Goal: Go to known website: Access a specific website the user already knows

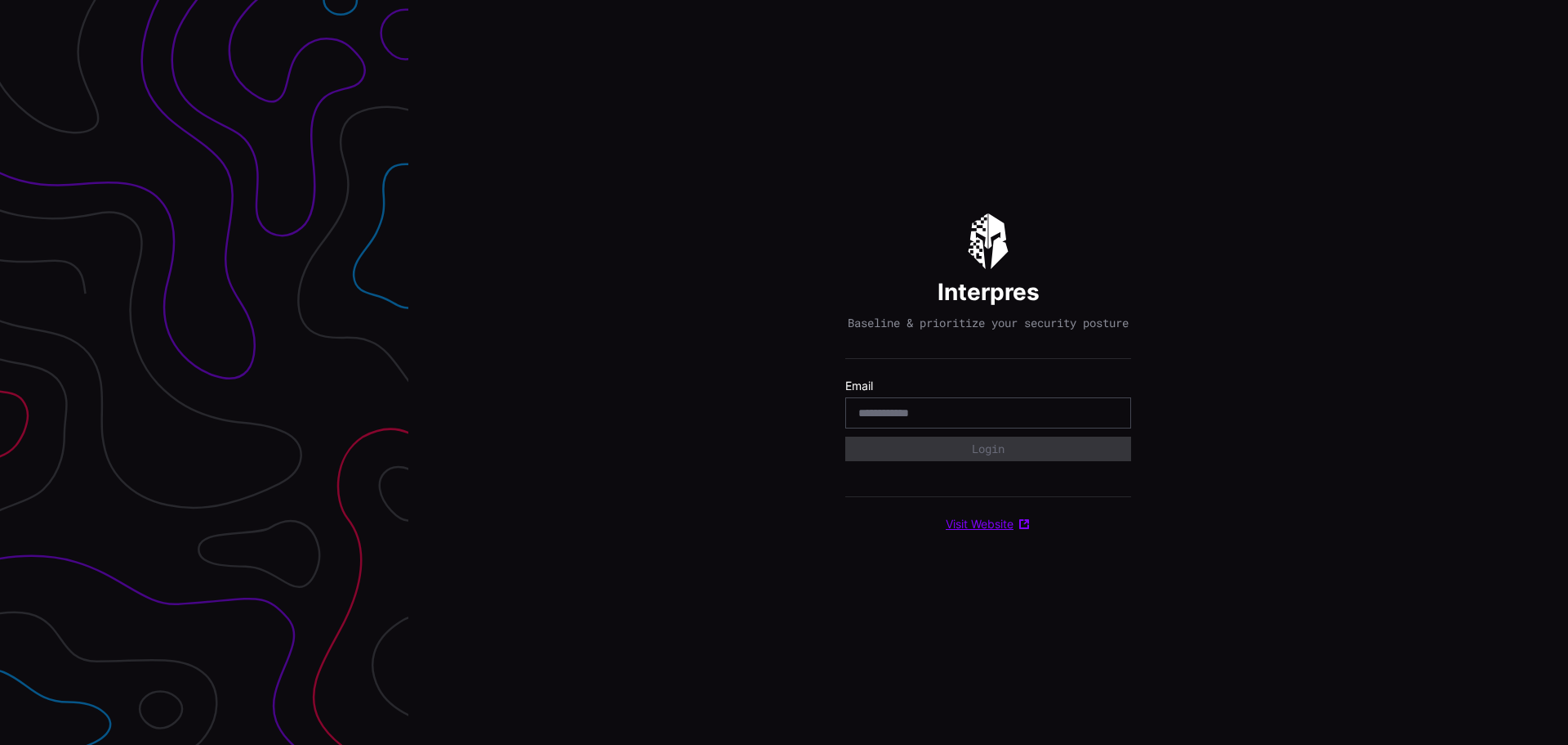
click at [963, 531] on link "Visit Website" at bounding box center [988, 523] width 85 height 15
